Goal: Communication & Community: Answer question/provide support

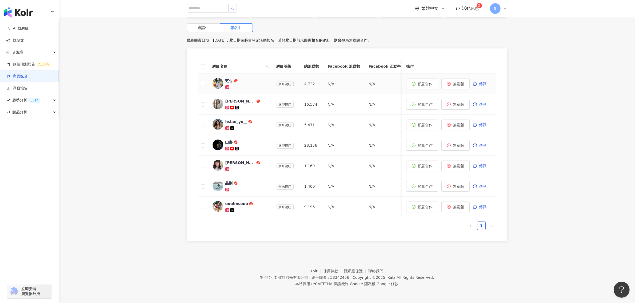
click at [228, 78] on div "芝心" at bounding box center [228, 80] width 7 height 5
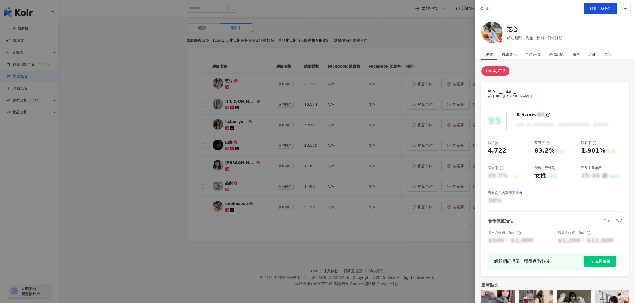
click at [532, 98] on div "https://www.instagram.com/__zhixin_/" at bounding box center [512, 96] width 39 height 5
click at [427, 219] on div at bounding box center [317, 151] width 635 height 303
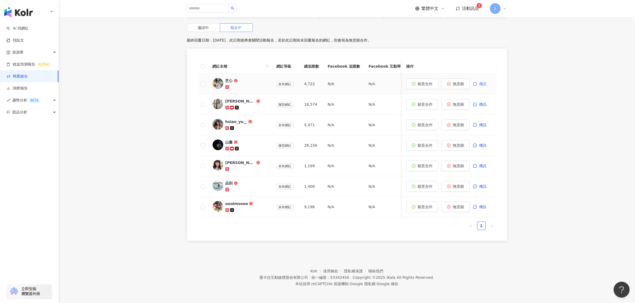
click at [477, 82] on button "傳訊" at bounding box center [482, 84] width 19 height 11
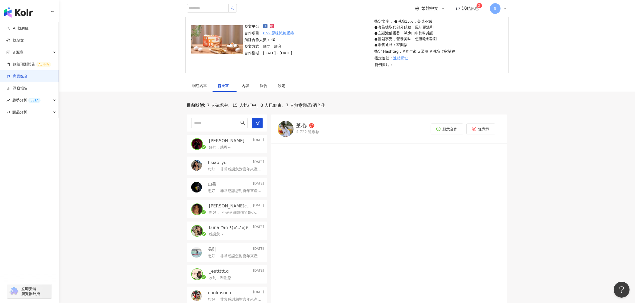
click at [232, 174] on div "hsiao_yu__ 2025/8/8 您好， 非常感謝您對喜年來產品的支持與喜愛！經評估後，認為您的形象及發佈內容符合的黃紫地瓜蛋捲以及減糖蛋捲的產品訴求，…" at bounding box center [227, 166] width 80 height 19
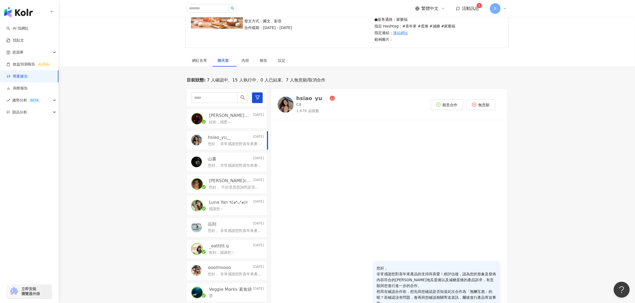
scroll to position [118, 0]
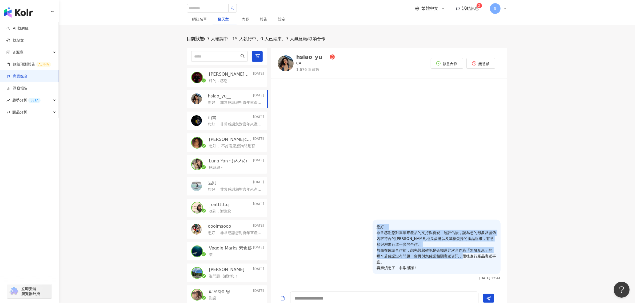
drag, startPoint x: 467, startPoint y: 263, endPoint x: 368, endPoint y: 225, distance: 106.1
click at [368, 225] on div "您好， 非常感謝您對喜年來產品的支持與喜愛！經評估後，認為您的形象及發佈內容符合的黃紫地瓜蛋捲以及減糖蛋捲的產品訴求，有意願與您進行進一步的合作。 然而在確認…" at bounding box center [388, 250] width 223 height 61
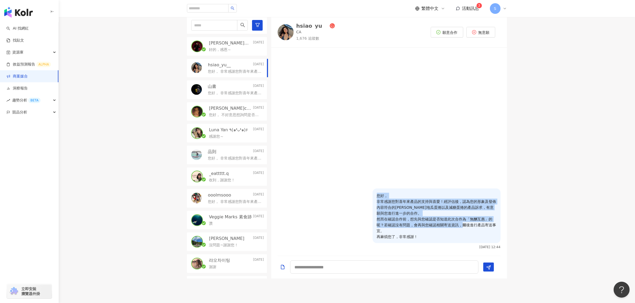
scroll to position [151, 0]
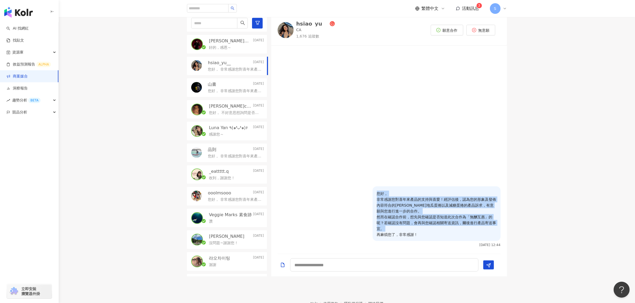
drag, startPoint x: 421, startPoint y: 238, endPoint x: 373, endPoint y: 192, distance: 65.4
click at [373, 192] on div "您好， 非常感謝您對喜年來產品的支持與喜愛！經評估後，認為您的形象及發佈內容符合的黃紫地瓜蛋捲以及減糖蛋捲的產品訴求，有意願與您進行進一步的合作。 然而在確認…" at bounding box center [436, 214] width 128 height 55
copy p "您好， 非常感謝您對喜年來產品的支持與喜愛！經評估後，認為您的形象及發佈內容符合的黃紫地瓜蛋捲以及減糖蛋捲的產品訴求，有意願與您進行進一步的合作。 然而在確認…"
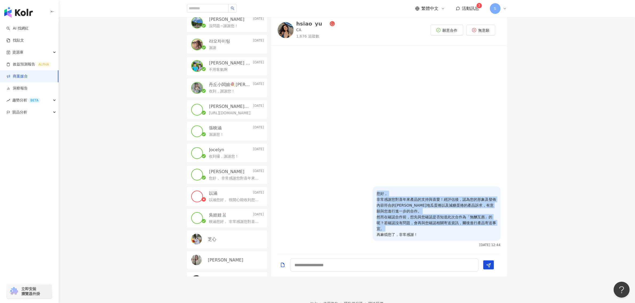
scroll to position [300, 0]
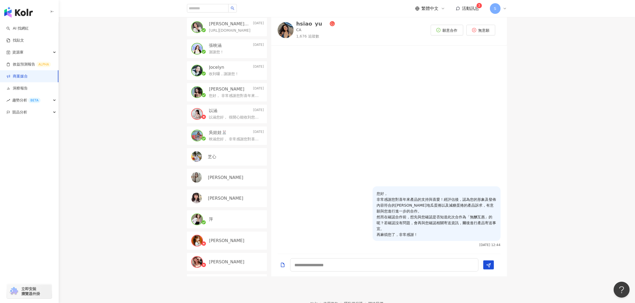
click at [227, 161] on div "芝心" at bounding box center [227, 157] width 80 height 18
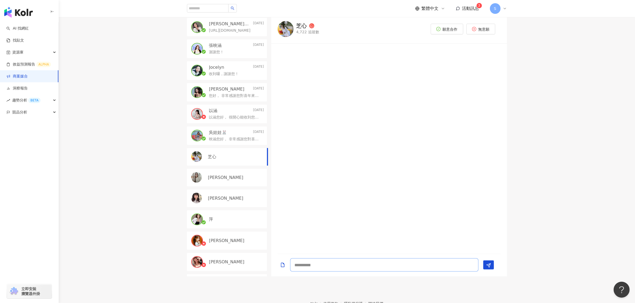
click at [328, 264] on textarea at bounding box center [384, 265] width 188 height 13
paste textarea "**********"
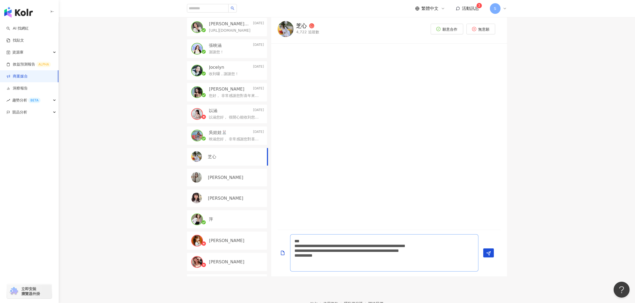
drag, startPoint x: 449, startPoint y: 247, endPoint x: 311, endPoint y: 252, distance: 139.0
click at [311, 252] on textarea "**********" at bounding box center [384, 253] width 188 height 37
click at [455, 247] on textarea "**********" at bounding box center [384, 253] width 188 height 37
drag, startPoint x: 447, startPoint y: 246, endPoint x: 313, endPoint y: 249, distance: 134.4
click at [313, 249] on textarea "**********" at bounding box center [384, 253] width 188 height 37
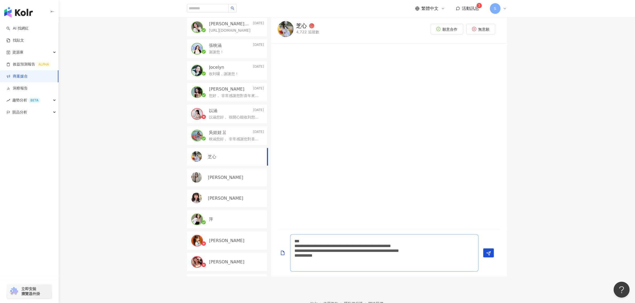
click at [457, 263] on textarea "**********" at bounding box center [384, 253] width 188 height 37
type textarea "**********"
click at [488, 255] on polygon "Send" at bounding box center [488, 254] width 4 height 4
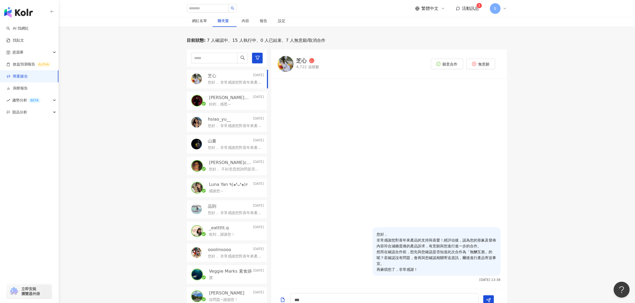
scroll to position [84, 0]
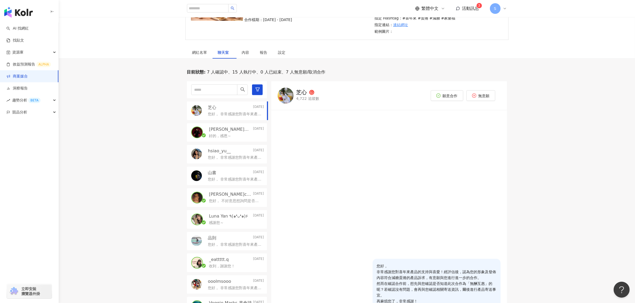
click at [231, 134] on div "好的，感恩～" at bounding box center [236, 135] width 55 height 6
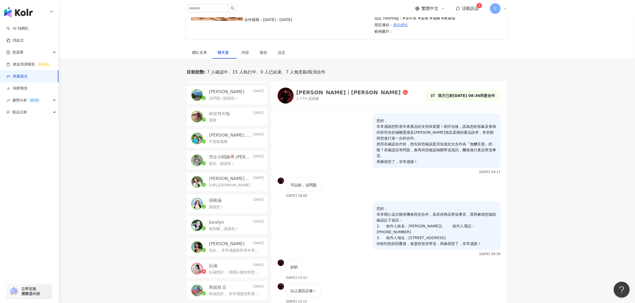
scroll to position [378, 0]
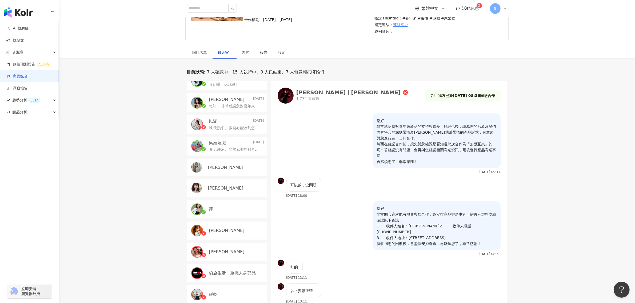
click at [216, 168] on p "[PERSON_NAME]" at bounding box center [225, 168] width 35 height 6
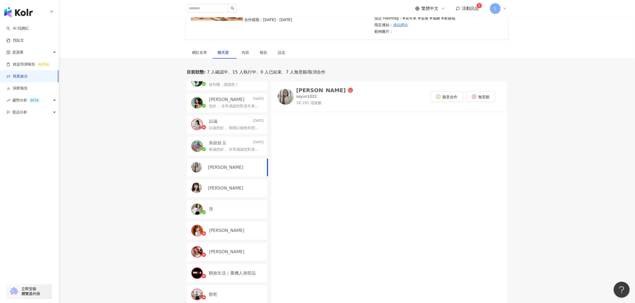
click at [227, 190] on div "黃 琳珊" at bounding box center [236, 189] width 56 height 6
click at [302, 94] on div "黃 琳珊" at bounding box center [321, 92] width 50 height 5
click at [480, 99] on button "無意願" at bounding box center [480, 95] width 29 height 11
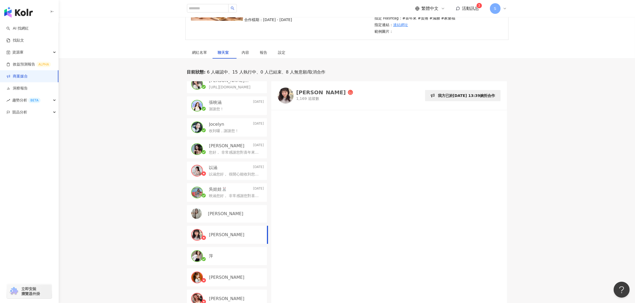
scroll to position [378, 0]
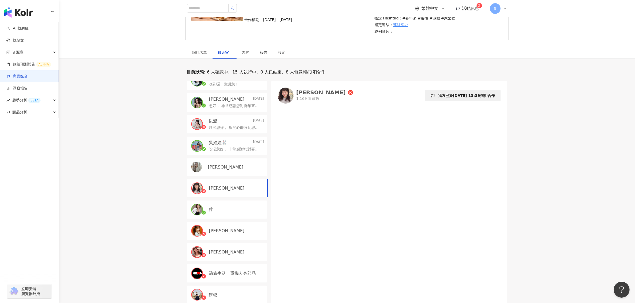
click at [231, 165] on div "[PERSON_NAME]" at bounding box center [236, 167] width 56 height 6
click at [247, 150] on p "映涵您好， 非常感謝您對喜年來產品的支持與喜愛！經評估後，認為您的形象及發佈內容符合的減糖蛋捲及黃紫地瓜蛋捲的產品訴求，有意願與您進行進一步的合作。 然而在確…" at bounding box center [235, 149] width 53 height 5
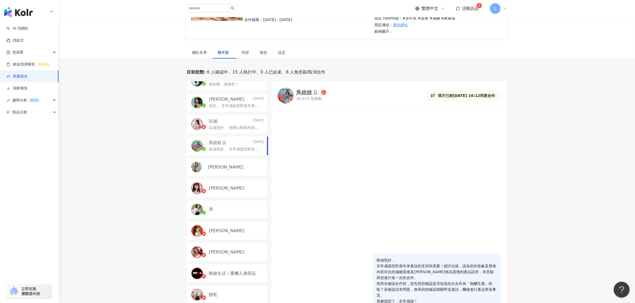
click at [308, 92] on div "吳娃娃🐰" at bounding box center [307, 92] width 23 height 5
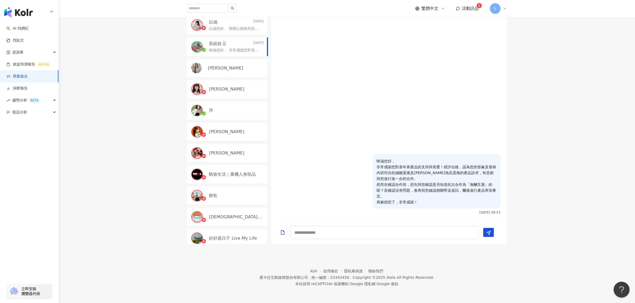
click at [228, 69] on div "[PERSON_NAME]" at bounding box center [236, 68] width 56 height 6
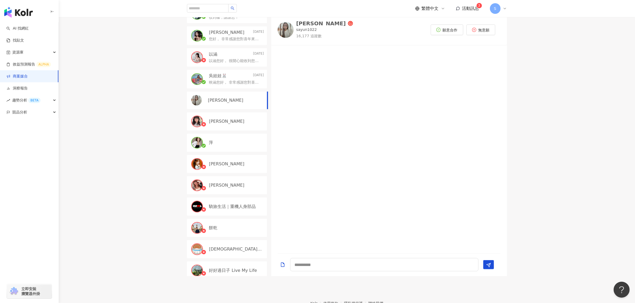
scroll to position [117, 0]
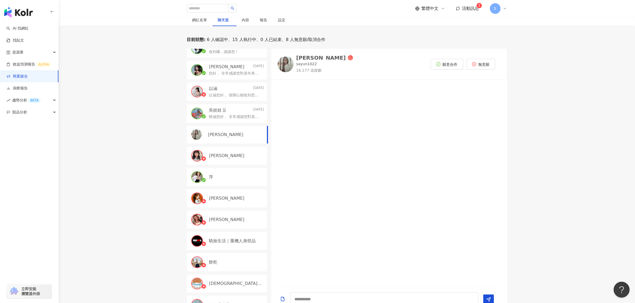
click at [302, 55] on div "[PERSON_NAME]" at bounding box center [321, 57] width 50 height 5
click at [478, 62] on span "無意願" at bounding box center [483, 64] width 11 height 4
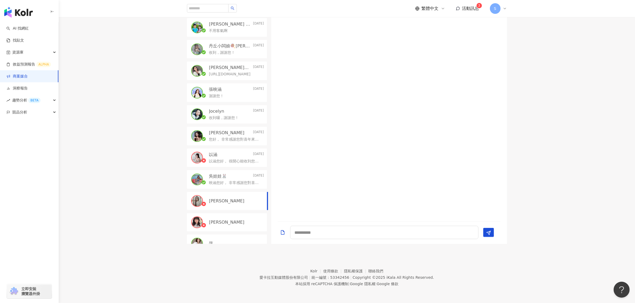
scroll to position [345, 0]
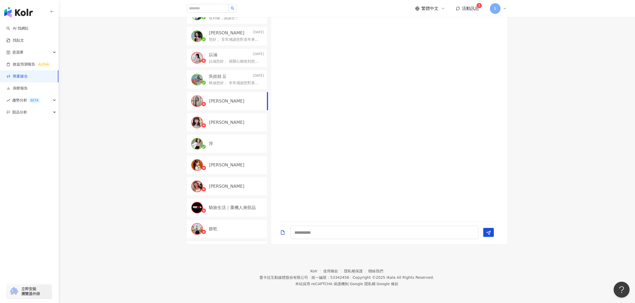
click at [236, 144] on div "萍" at bounding box center [236, 144] width 55 height 6
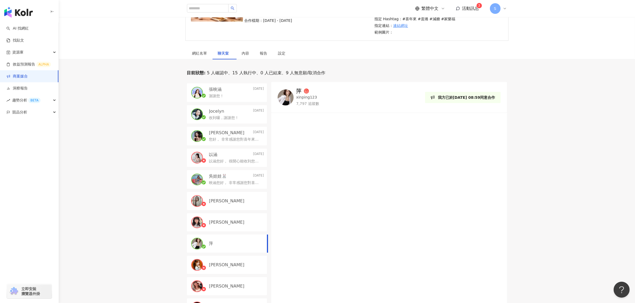
click at [28, 75] on link "商案媒合" at bounding box center [16, 76] width 21 height 5
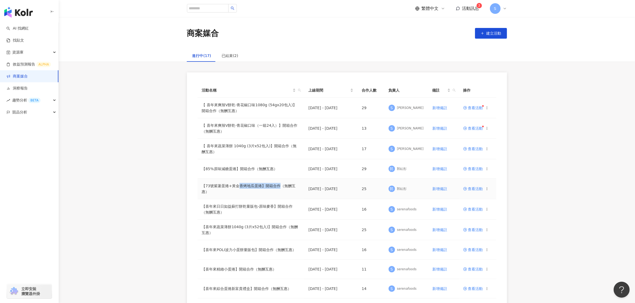
drag, startPoint x: 239, startPoint y: 187, endPoint x: 277, endPoint y: 183, distance: 38.9
click at [277, 183] on td "【73號紫薯蛋捲+黃金香烤地瓜蛋捲】開箱合作（無酬互惠）" at bounding box center [251, 189] width 107 height 21
click at [274, 178] on div at bounding box center [274, 178] width 0 height 0
click at [346, 172] on td "2025/8/30 - 2025/9/30" at bounding box center [330, 168] width 53 height 19
click at [476, 168] on span "查看活動" at bounding box center [473, 169] width 20 height 4
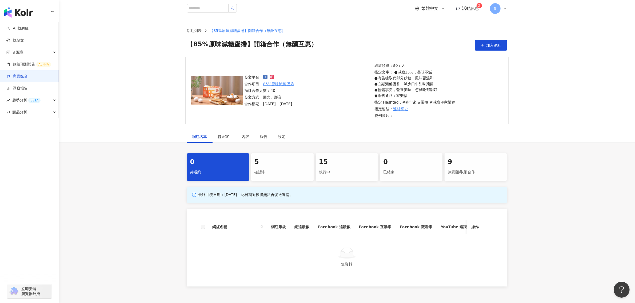
scroll to position [51, 0]
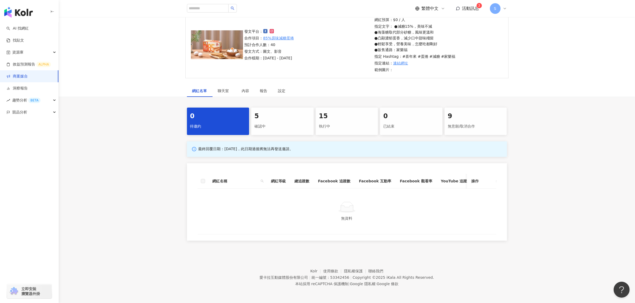
click at [303, 127] on div "5 確認中" at bounding box center [282, 121] width 62 height 27
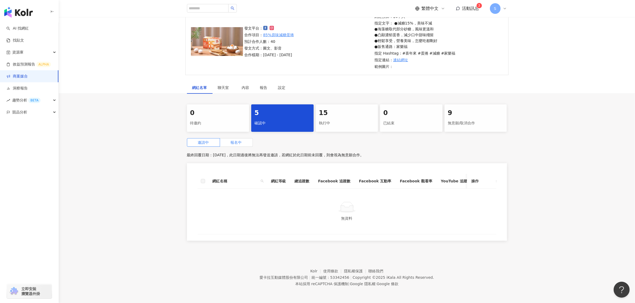
click at [246, 140] on label "報名中" at bounding box center [236, 142] width 33 height 9
click at [221, 87] on span "聊天室" at bounding box center [224, 88] width 13 height 4
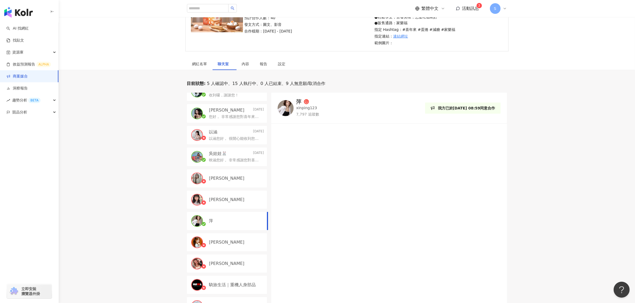
scroll to position [118, 0]
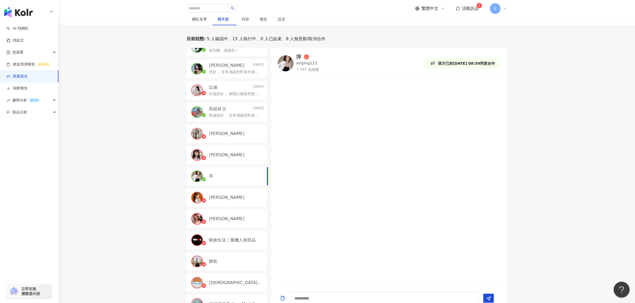
click at [28, 76] on link "商案媒合" at bounding box center [16, 76] width 21 height 5
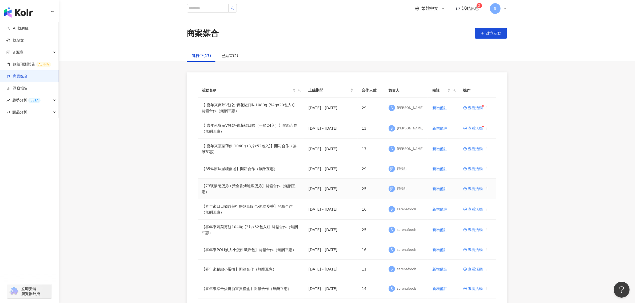
click at [469, 188] on span "查看活動" at bounding box center [473, 189] width 20 height 4
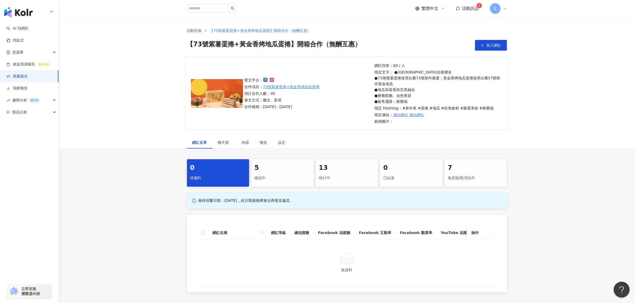
click at [267, 179] on div "確認中" at bounding box center [282, 178] width 56 height 9
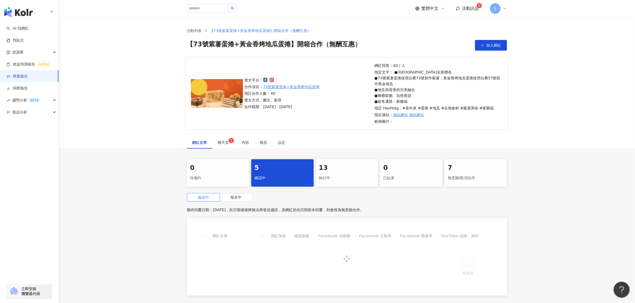
click at [261, 176] on div "確認中" at bounding box center [282, 178] width 56 height 9
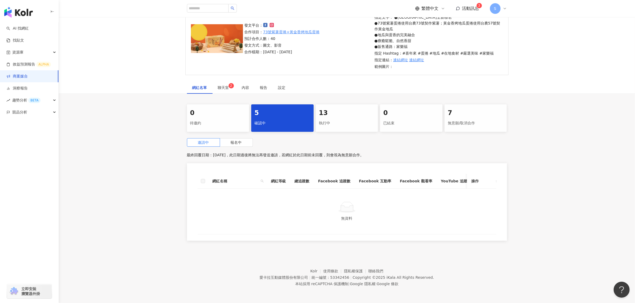
scroll to position [60, 0]
click at [227, 86] on span "聊天室 2" at bounding box center [224, 88] width 13 height 4
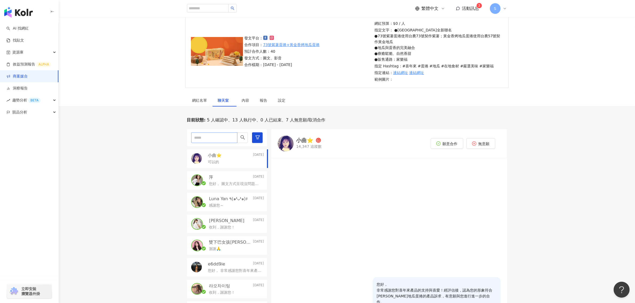
scroll to position [27, 0]
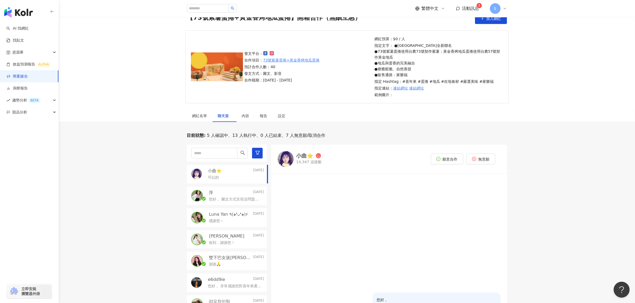
click at [235, 180] on div "可以的" at bounding box center [236, 177] width 56 height 6
click at [443, 159] on span "願意合作" at bounding box center [449, 159] width 15 height 4
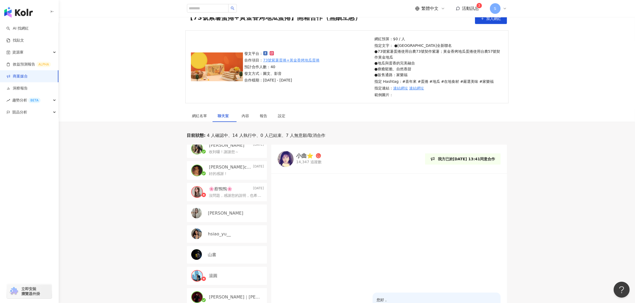
scroll to position [221, 0]
click at [230, 218] on div "[PERSON_NAME]" at bounding box center [227, 214] width 80 height 18
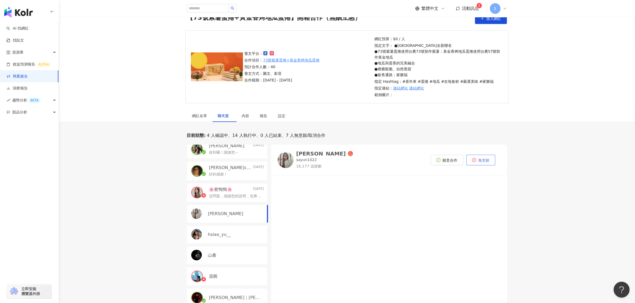
click at [487, 163] on span "無意願" at bounding box center [483, 160] width 11 height 4
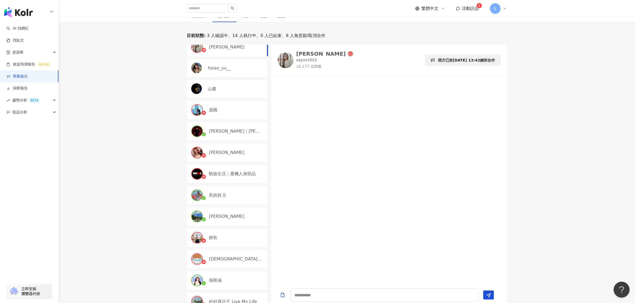
scroll to position [221, 0]
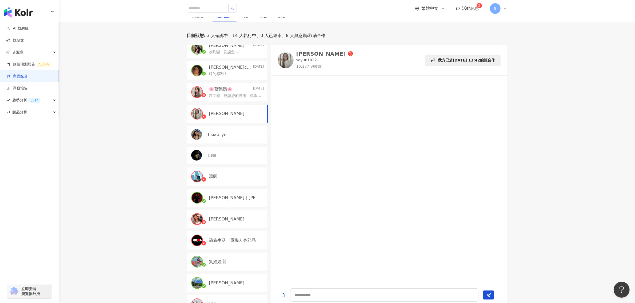
click at [232, 130] on div "hsiao_yu__" at bounding box center [227, 135] width 80 height 18
click at [198, 135] on img at bounding box center [196, 134] width 11 height 11
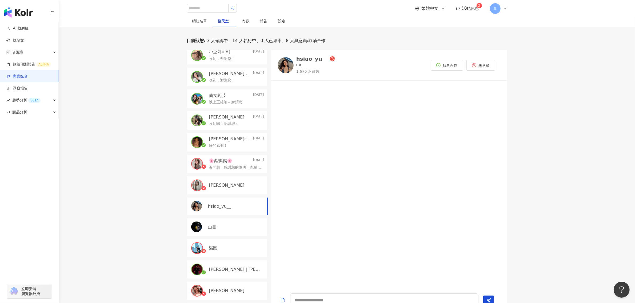
scroll to position [27, 0]
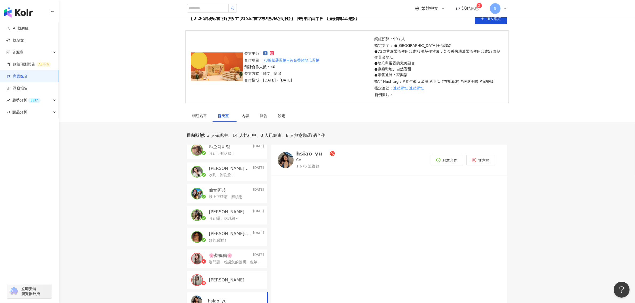
click at [307, 152] on div "hsiao_yu__" at bounding box center [311, 153] width 31 height 5
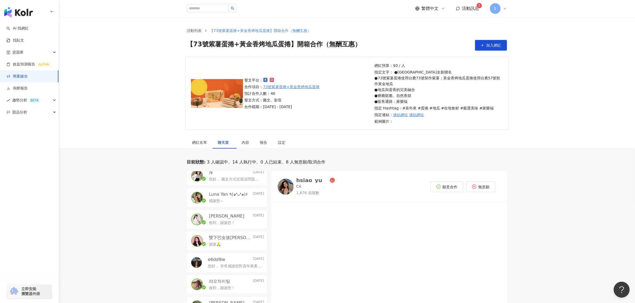
scroll to position [0, 0]
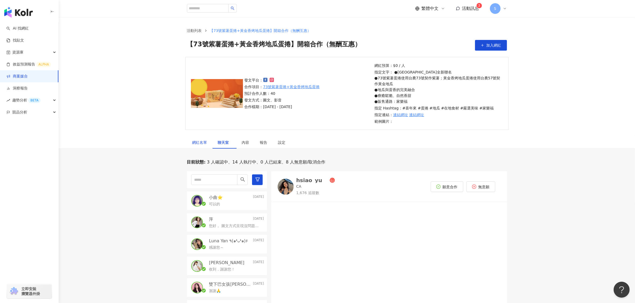
click at [195, 140] on div "網紅名單" at bounding box center [199, 143] width 15 height 6
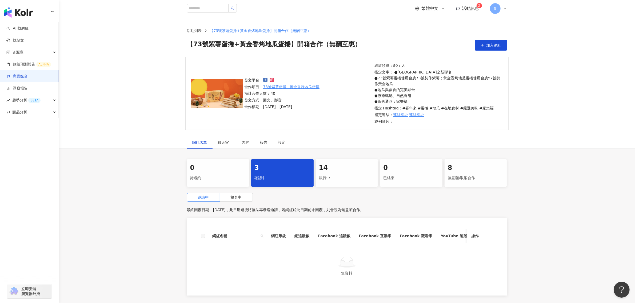
click at [373, 171] on div "14" at bounding box center [347, 168] width 56 height 9
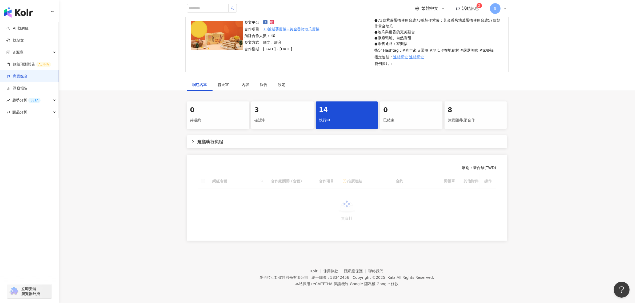
scroll to position [63, 0]
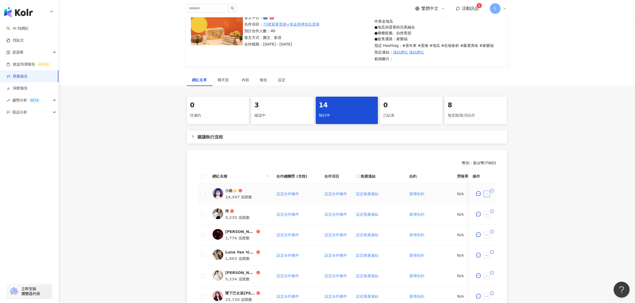
click at [485, 192] on icon "ellipsis" at bounding box center [487, 194] width 4 height 4
click at [500, 90] on span "查看寄件資訊" at bounding box center [501, 91] width 27 height 6
click at [503, 112] on span "下載寄件資訊" at bounding box center [501, 115] width 27 height 6
click at [219, 81] on span "聊天室" at bounding box center [224, 80] width 13 height 4
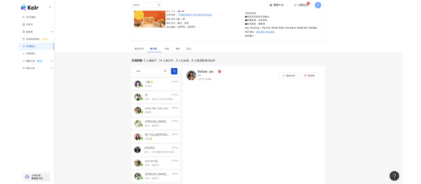
scroll to position [62, 0]
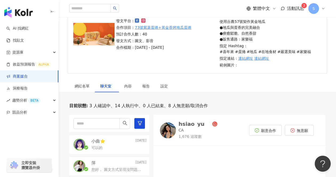
click at [264, 0] on div "繁體中文 活動訊息 3 S" at bounding box center [197, 8] width 256 height 17
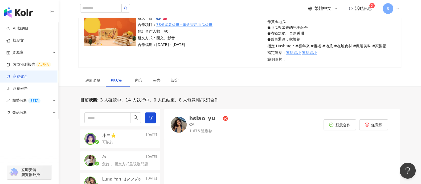
click at [127, 137] on div "小曲⭐️ Today" at bounding box center [129, 135] width 55 height 6
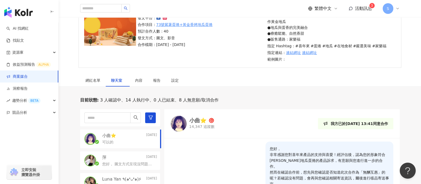
click at [124, 158] on div "萍 Today" at bounding box center [129, 157] width 55 height 6
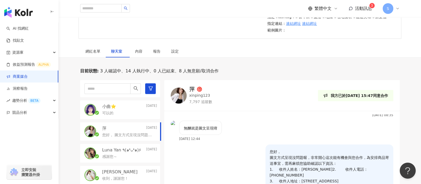
scroll to position [129, 0]
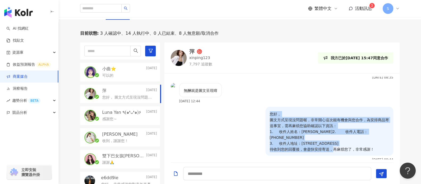
drag, startPoint x: 369, startPoint y: 141, endPoint x: 262, endPoint y: 103, distance: 114.0
click at [266, 107] on div "您好， 圖文方式呈現沒問題喔，非常開心這次能有機會與您合作，為安排商品寄送事宜，需再麻煩您協助確認以下資訊： 1. 收件人姓名：林欣萍 2. 收件人電話：09…" at bounding box center [330, 131] width 128 height 49
copy p "您好， 圖文方式呈現沒問題喔，非常開心這次能有機會與您合作，為安排商品寄送事宜，需再麻煩您協助確認以下資訊： 1. 收件人姓名：林欣萍 2. 收件人電話：09…"
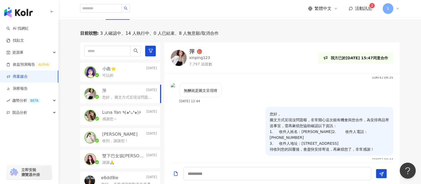
click at [121, 75] on div "可以的" at bounding box center [129, 75] width 55 height 6
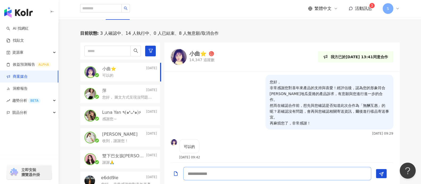
click at [228, 171] on textarea at bounding box center [277, 173] width 188 height 13
paste textarea "**********"
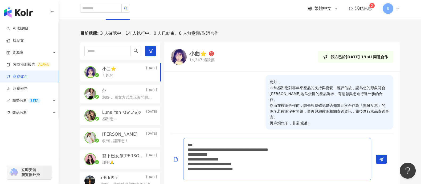
scroll to position [26, 0]
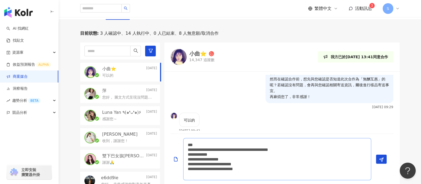
drag, startPoint x: 234, startPoint y: 149, endPoint x: 187, endPoint y: 150, distance: 46.7
click at [187, 150] on textarea "**********" at bounding box center [277, 159] width 188 height 42
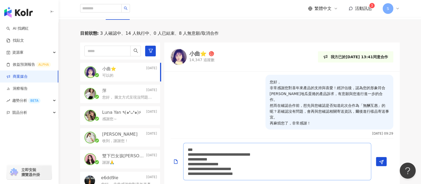
drag, startPoint x: 228, startPoint y: 159, endPoint x: 237, endPoint y: 158, distance: 8.6
click at [237, 158] on textarea "**********" at bounding box center [277, 161] width 188 height 37
paste textarea
drag, startPoint x: 222, startPoint y: 163, endPoint x: 252, endPoint y: 161, distance: 30.2
click at [252, 161] on textarea "**********" at bounding box center [277, 161] width 188 height 37
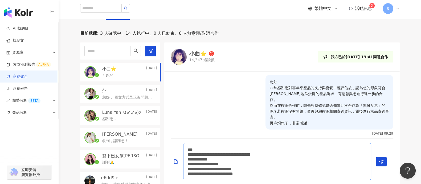
paste textarea
click at [220, 163] on textarea "**********" at bounding box center [277, 161] width 188 height 37
drag, startPoint x: 221, startPoint y: 166, endPoint x: 311, endPoint y: 168, distance: 90.1
click at [311, 168] on textarea "**********" at bounding box center [277, 161] width 188 height 37
paste textarea
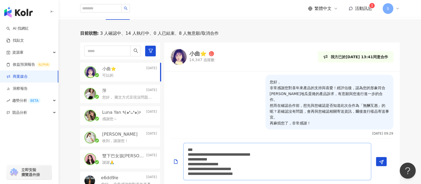
type textarea "**********"
click at [315, 174] on textarea "**********" at bounding box center [277, 161] width 188 height 37
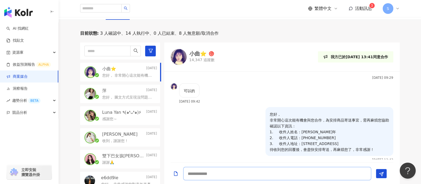
scroll to position [100, 0]
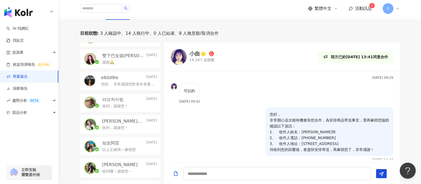
drag, startPoint x: 75, startPoint y: 56, endPoint x: 85, endPoint y: 151, distance: 95.4
click at [75, 56] on div "目前狀態 : 3 人確認中、14 人執行中、0 人已結束、8 人無意願/取消合作 小曲⭐️ Today 您好， 非常開心這次能有機會與您合作，為安排商品寄送事…" at bounding box center [240, 107] width 341 height 154
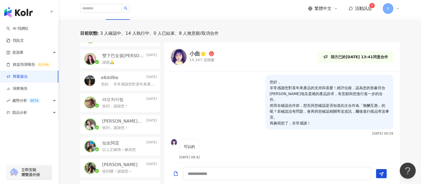
scroll to position [56, 0]
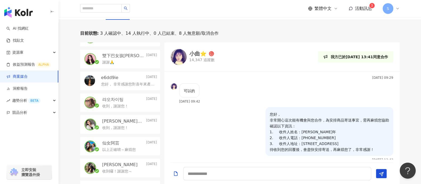
drag, startPoint x: 64, startPoint y: 55, endPoint x: 67, endPoint y: 60, distance: 5.1
click at [64, 55] on div "目前狀態 : 3 人確認中、14 人執行中、0 人已結束、8 人無意願/取消合作 小曲⭐️ Today 您好， 非常開心這次能有機會與您合作，為安排商品寄送事…" at bounding box center [240, 107] width 363 height 154
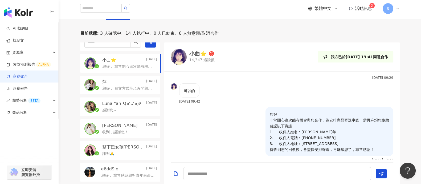
scroll to position [0, 0]
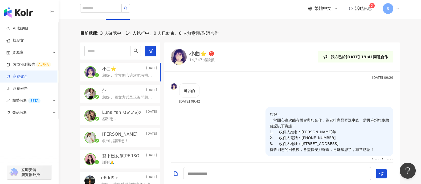
click at [28, 77] on link "商案媒合" at bounding box center [16, 76] width 21 height 5
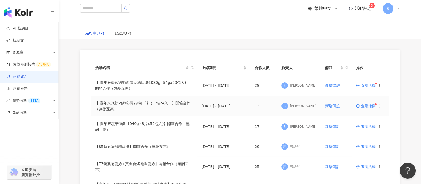
scroll to position [33, 0]
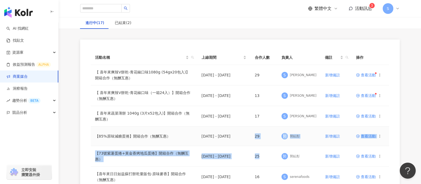
drag, startPoint x: 262, startPoint y: 155, endPoint x: 253, endPoint y: 138, distance: 19.8
click at [253, 138] on td "29" at bounding box center [264, 135] width 27 height 19
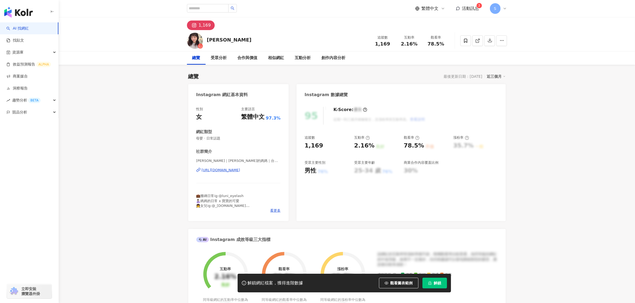
click at [240, 171] on div "https://www.instagram.com/_linsyan/" at bounding box center [221, 170] width 39 height 5
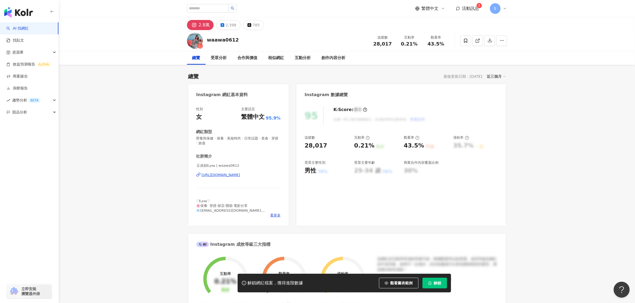
click at [232, 176] on div "https://www.instagram.com/waawa0612/" at bounding box center [221, 175] width 39 height 5
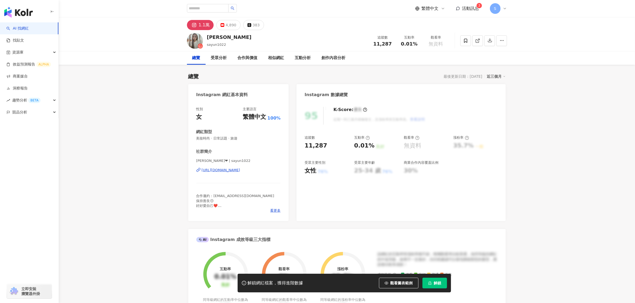
click at [240, 168] on div "[URL][DOMAIN_NAME]" at bounding box center [221, 170] width 39 height 5
